Goal: Information Seeking & Learning: Learn about a topic

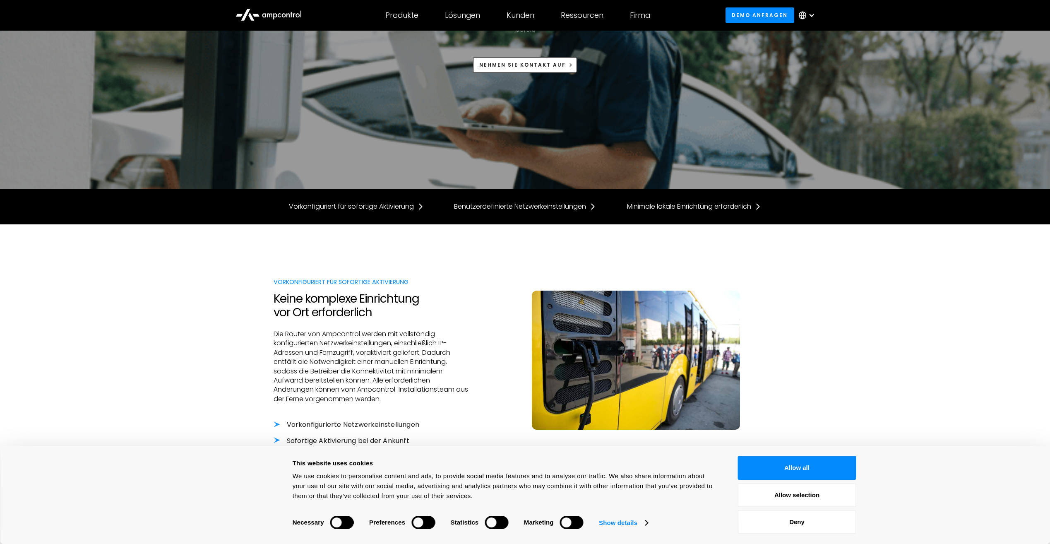
scroll to position [166, 0]
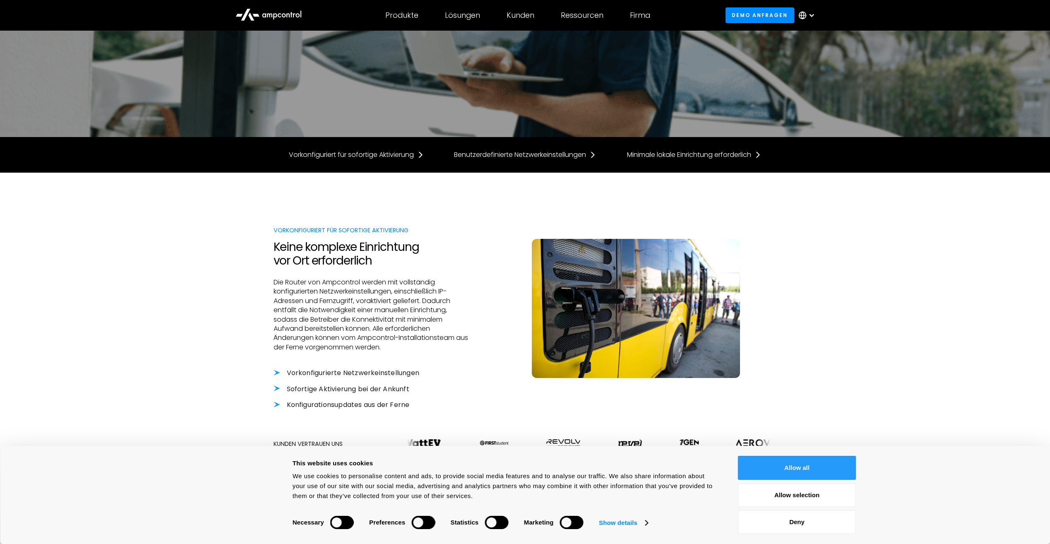
click at [825, 467] on button "Allow all" at bounding box center [797, 468] width 118 height 24
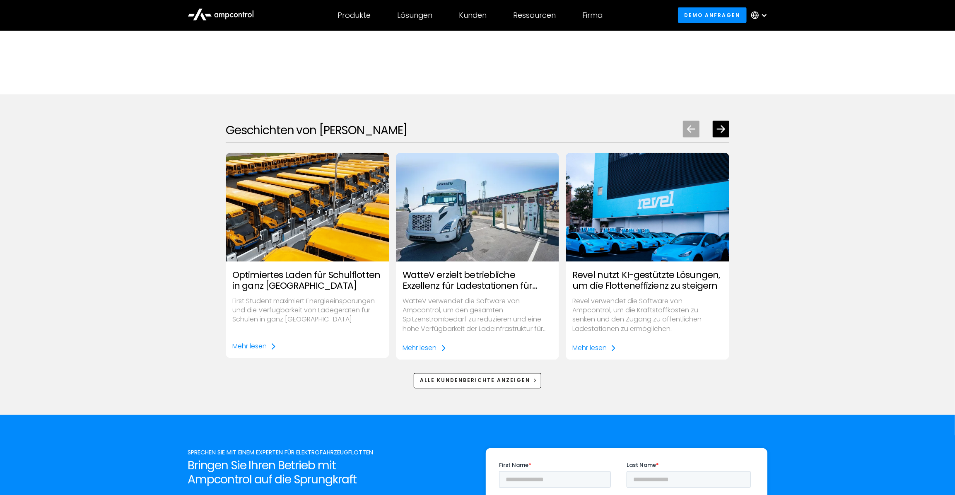
scroll to position [1215, 0]
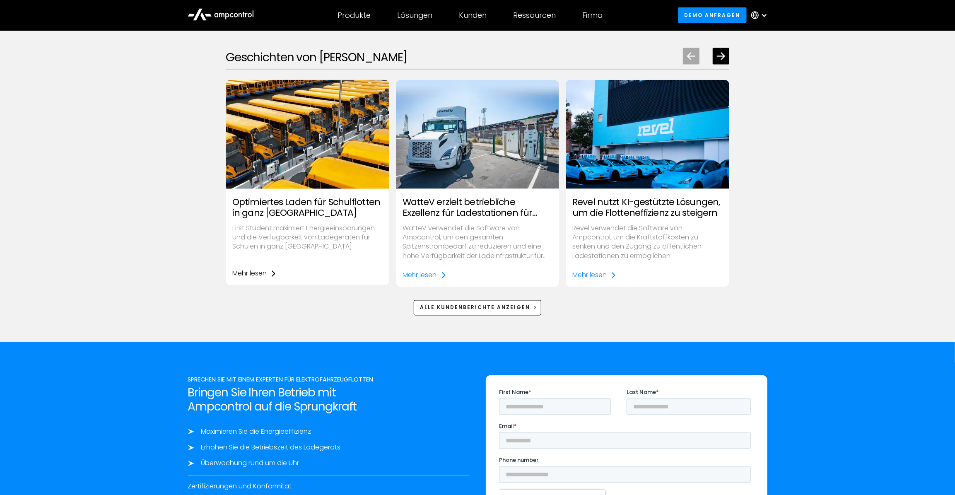
click at [269, 272] on link "Mehr lesen" at bounding box center [254, 273] width 44 height 9
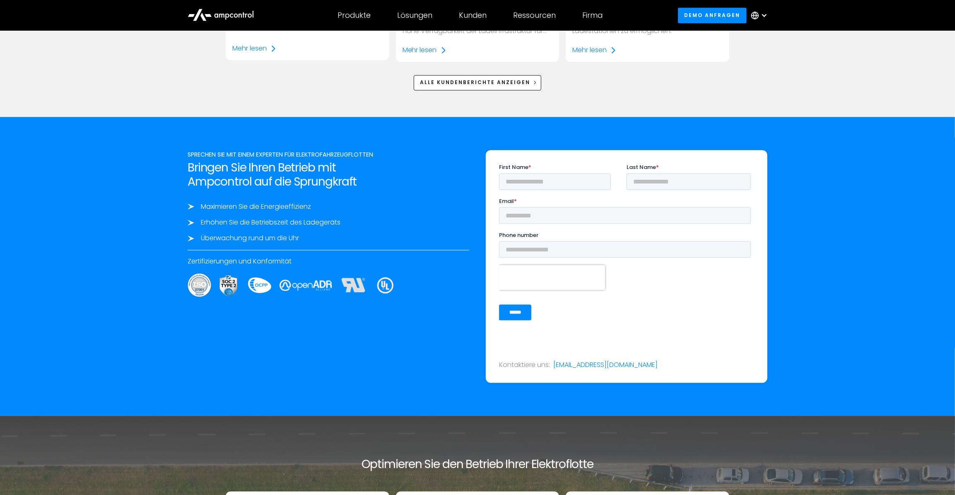
scroll to position [1366, 0]
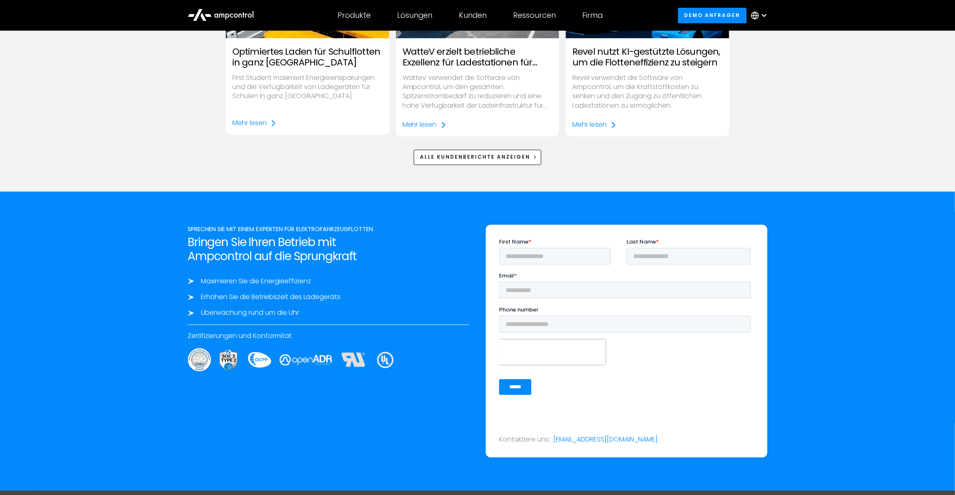
click at [904, 178] on div "Geschichten von [PERSON_NAME] Optimiertes Laden für Schulflotten in ganz [GEOGR…" at bounding box center [477, 31] width 955 height 320
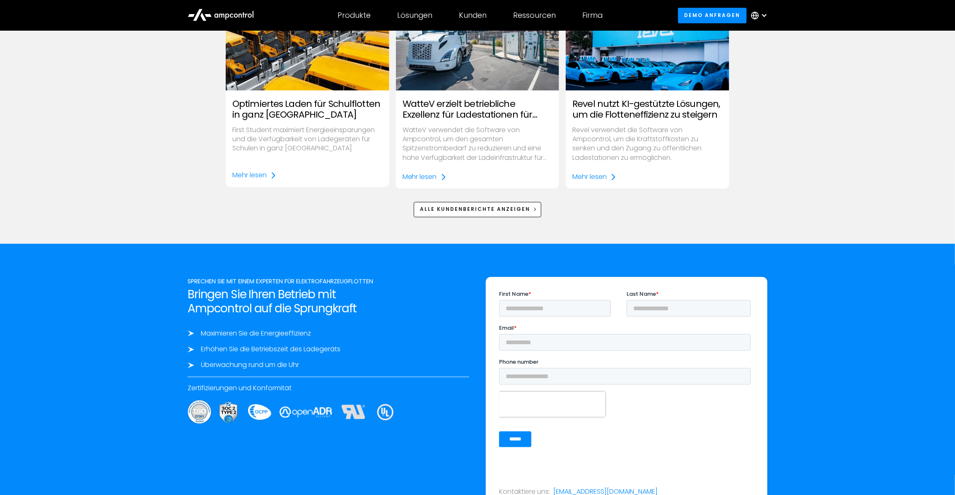
scroll to position [1253, 0]
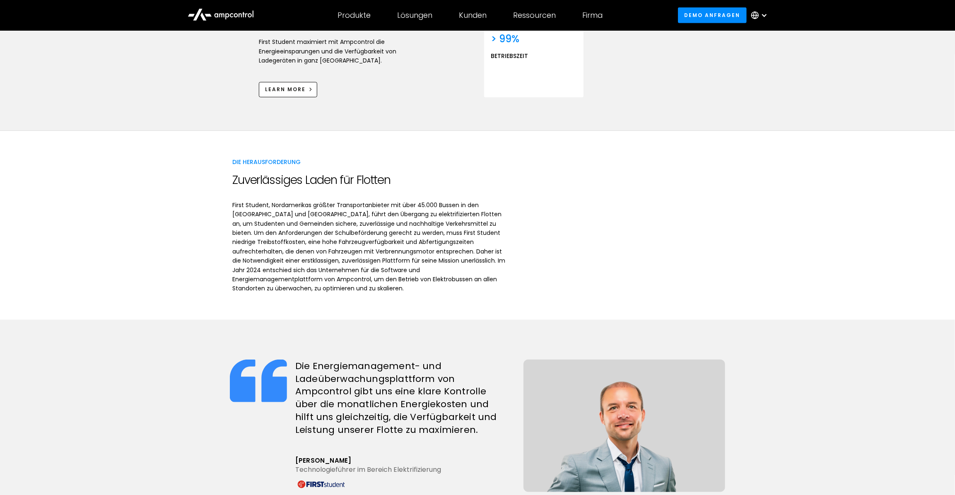
scroll to position [602, 0]
